Goal: Check status

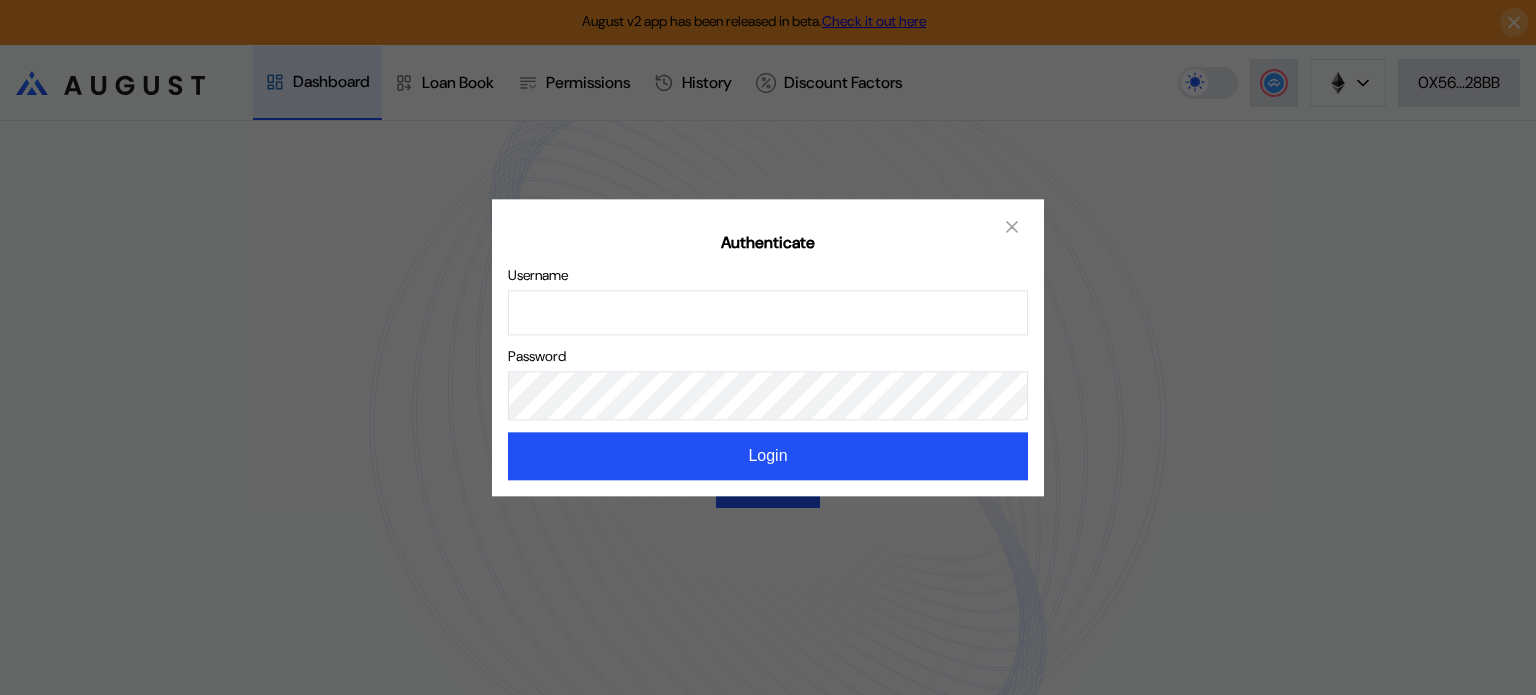
type input "*********"
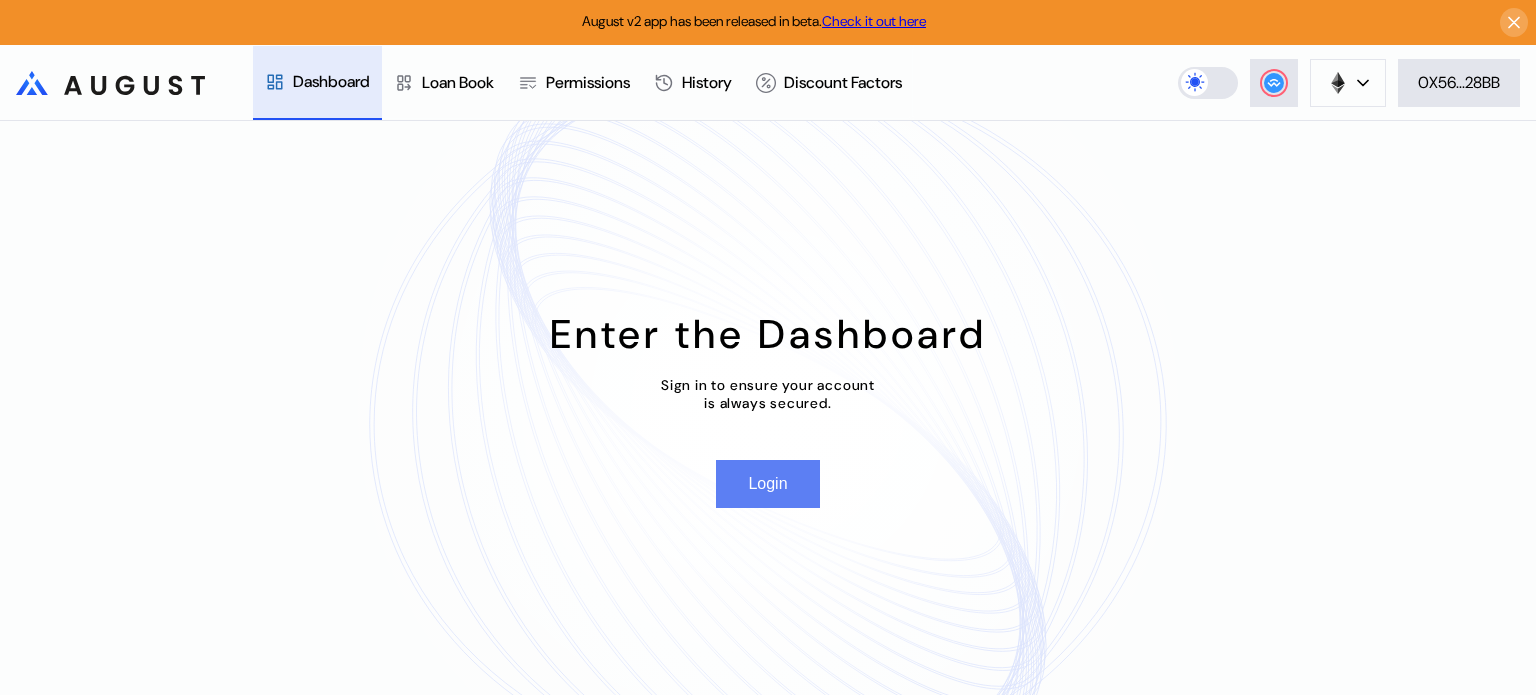
click at [776, 492] on button "Login" at bounding box center [767, 484] width 103 height 48
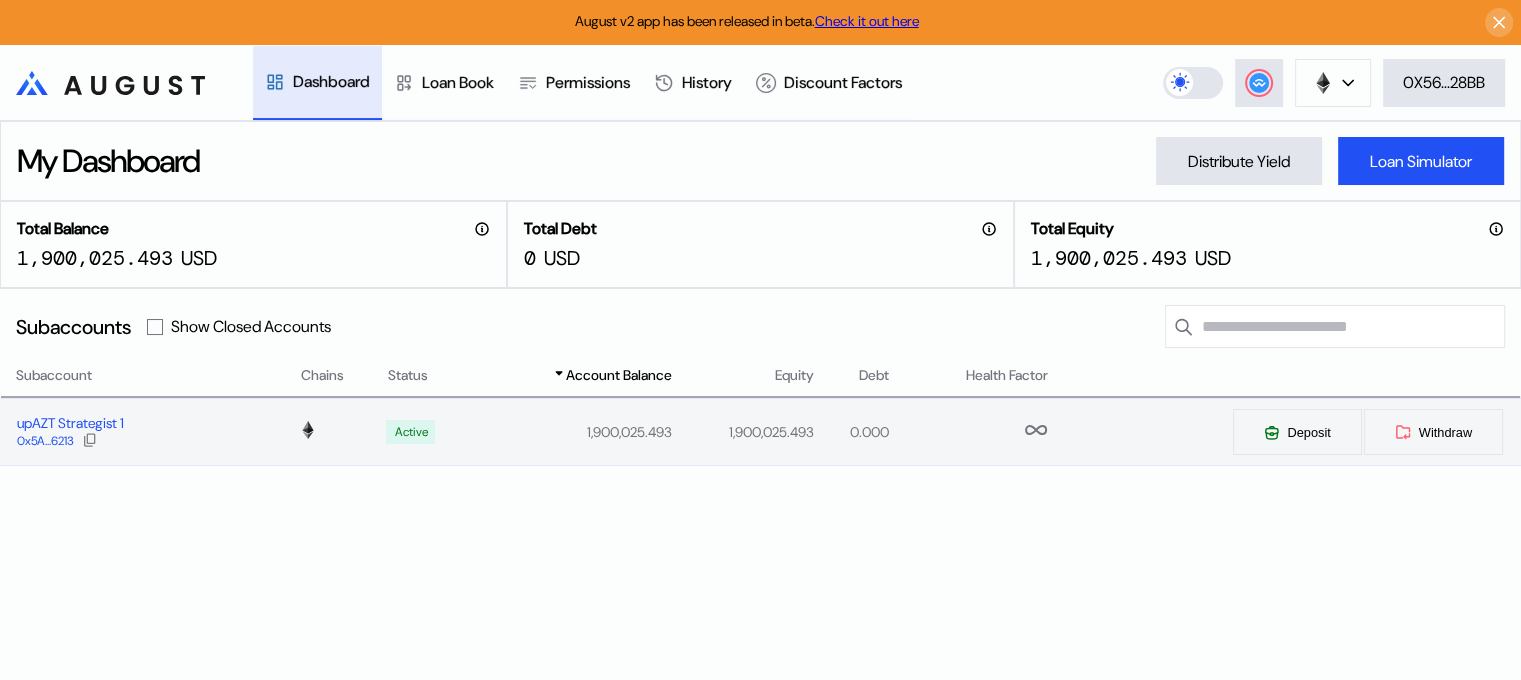
click at [101, 416] on div "upAZT Strategist 1" at bounding box center [70, 423] width 107 height 18
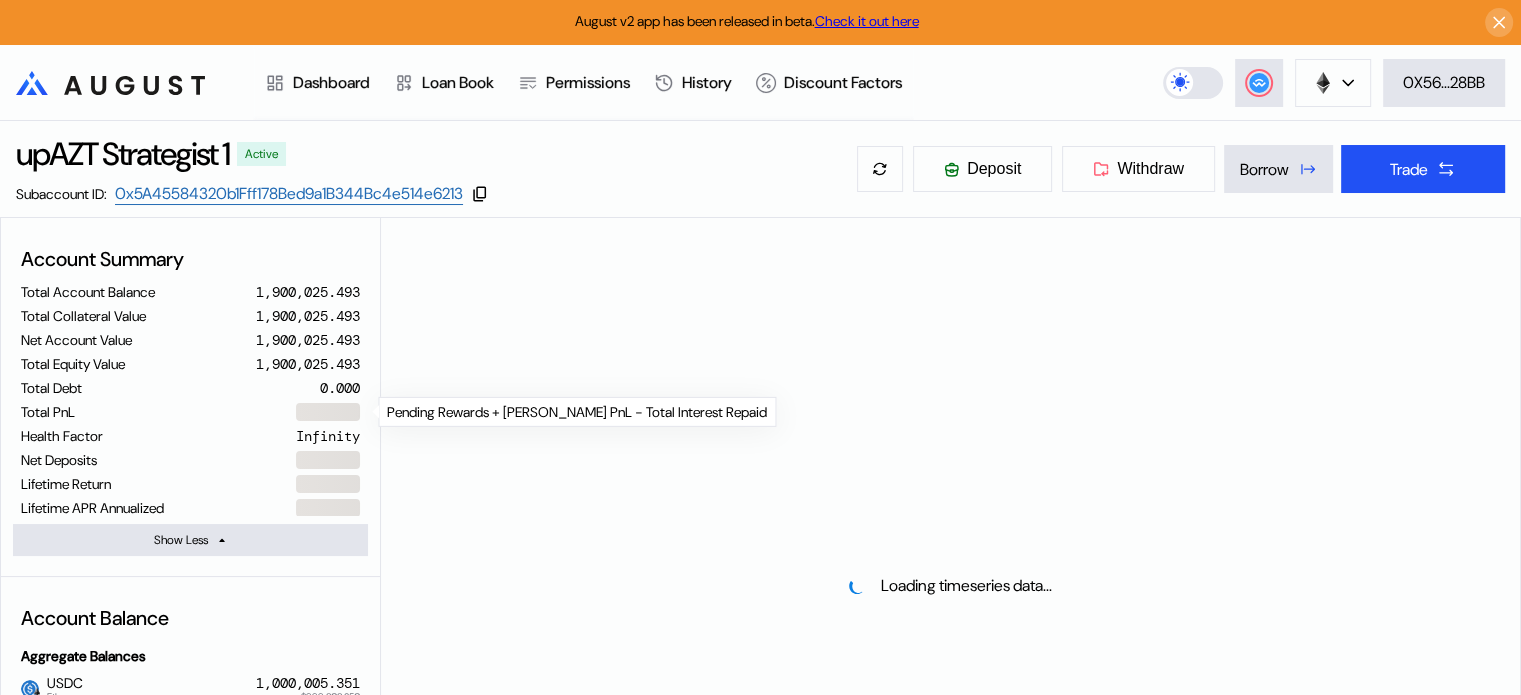
select select "*"
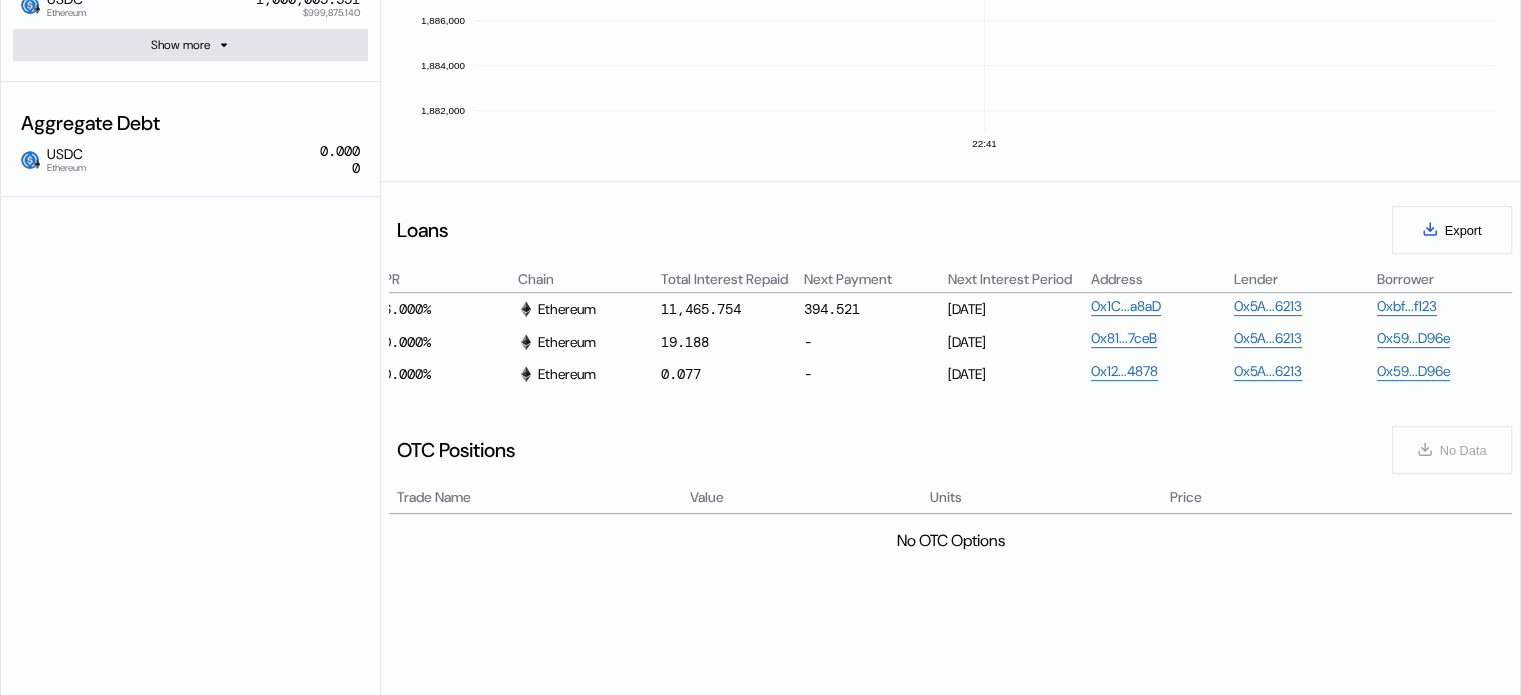
scroll to position [0, 1239]
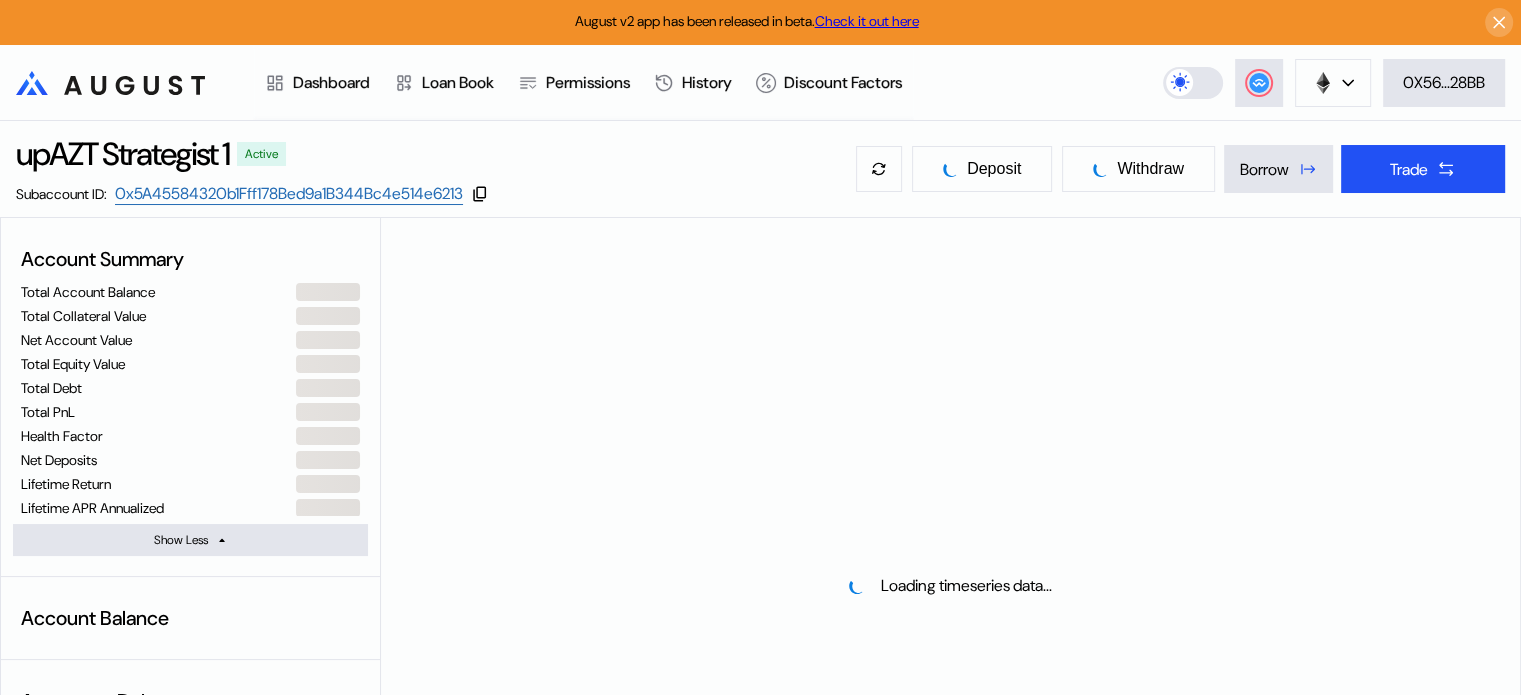
select select "*"
